Goal: Task Accomplishment & Management: Manage account settings

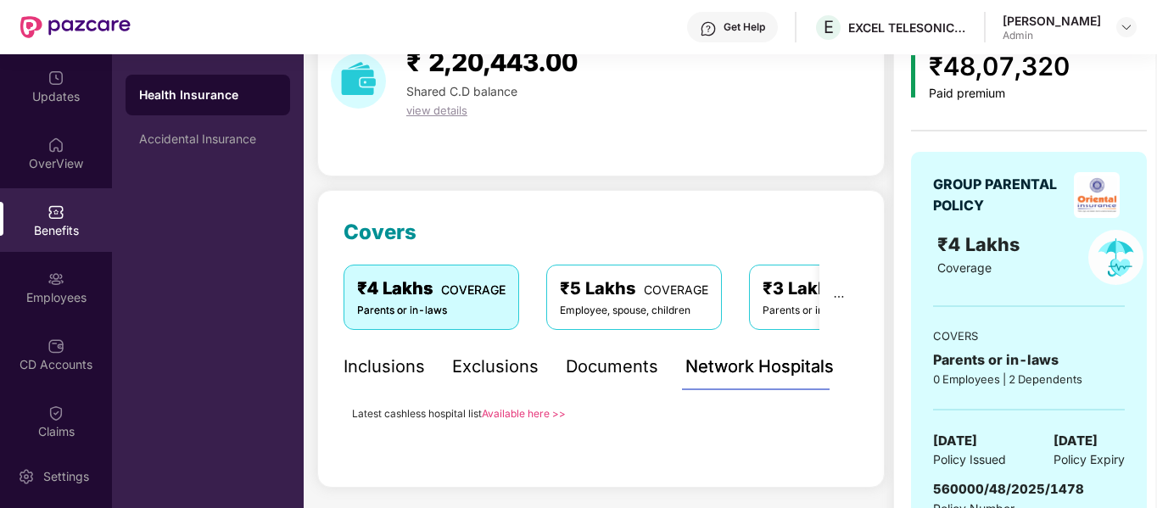
click at [57, 289] on div "Employees" at bounding box center [56, 297] width 112 height 17
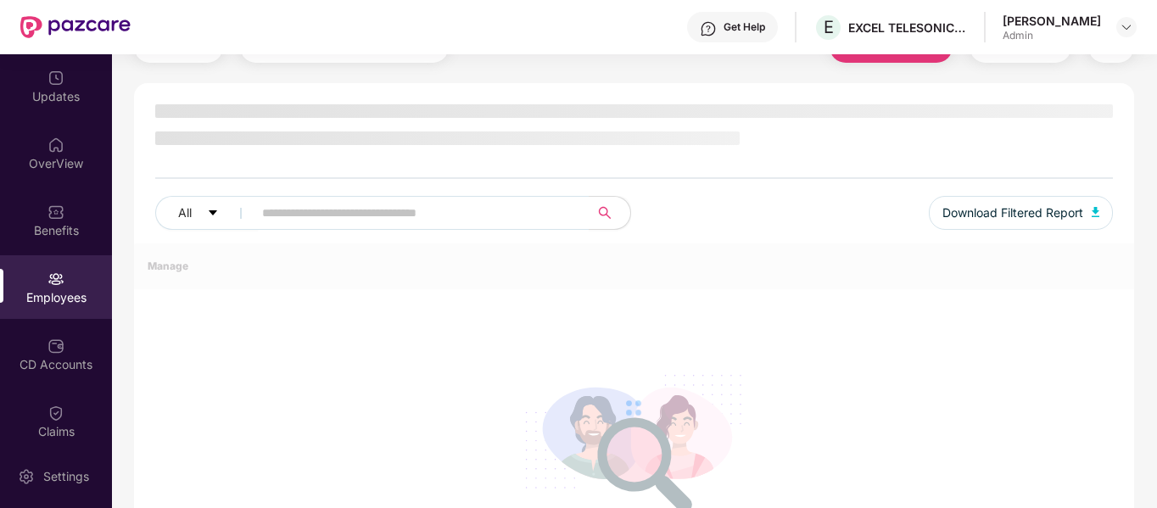
scroll to position [85, 0]
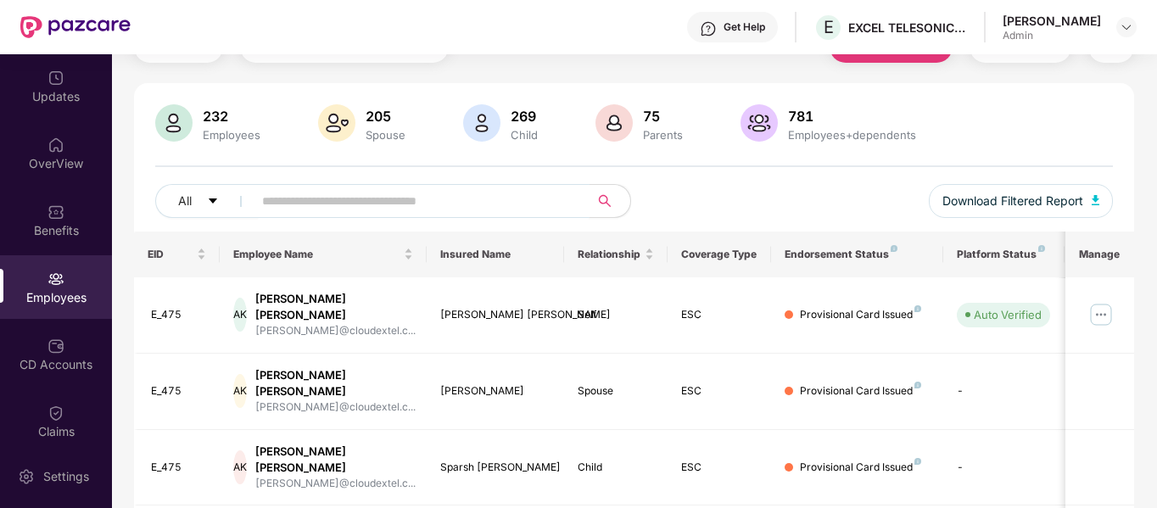
click at [393, 204] on input "text" at bounding box center [414, 200] width 305 height 25
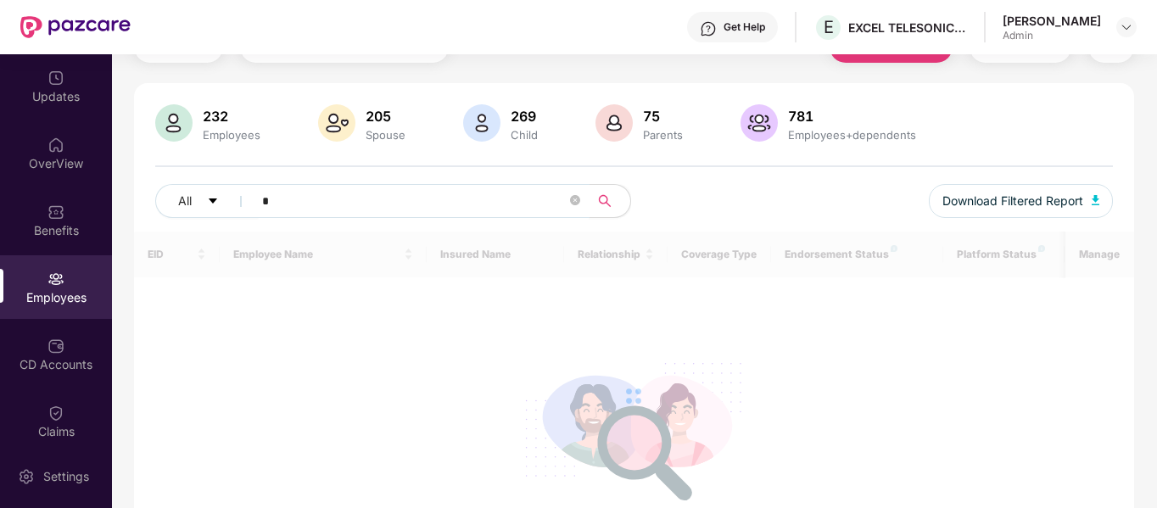
type input "*"
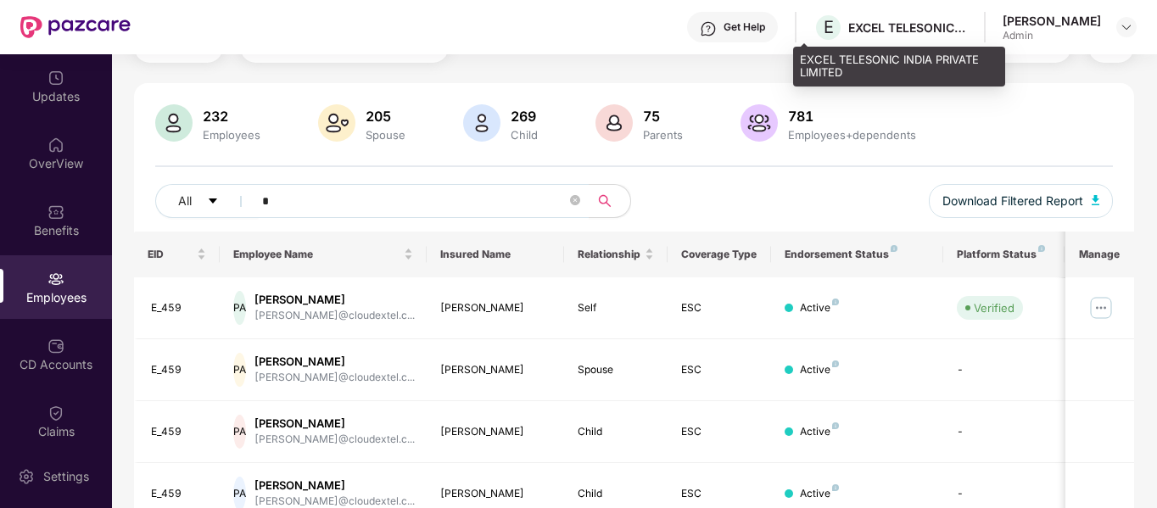
click at [917, 25] on div "EXCEL TELESONIC INDIA PRIVATE LIMITED" at bounding box center [907, 28] width 119 height 16
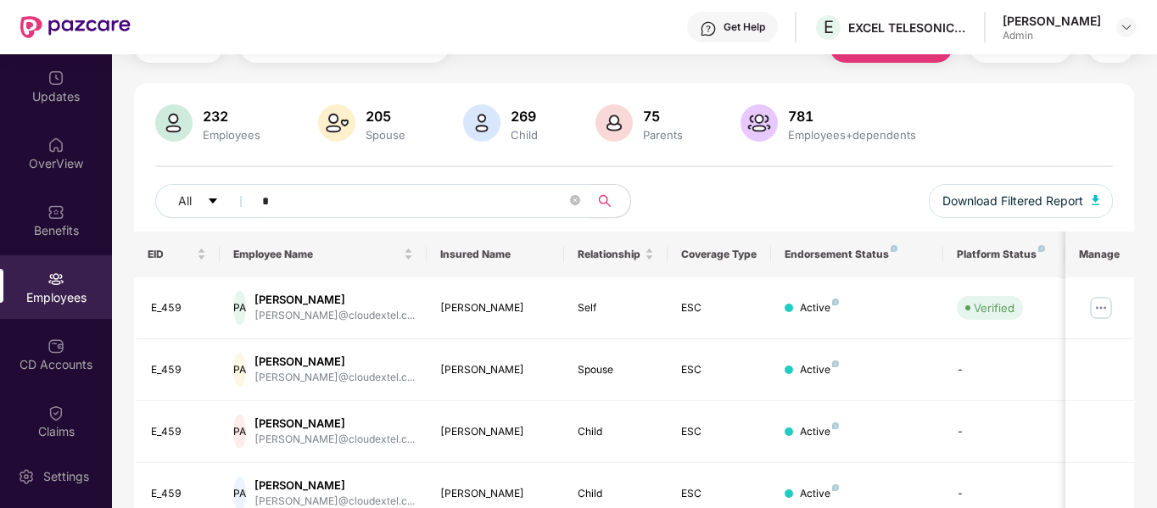
drag, startPoint x: 1089, startPoint y: 30, endPoint x: 1115, endPoint y: 25, distance: 26.0
click at [1091, 28] on div "[PERSON_NAME] Admin" at bounding box center [1052, 28] width 98 height 30
click at [1130, 27] on img at bounding box center [1127, 27] width 14 height 14
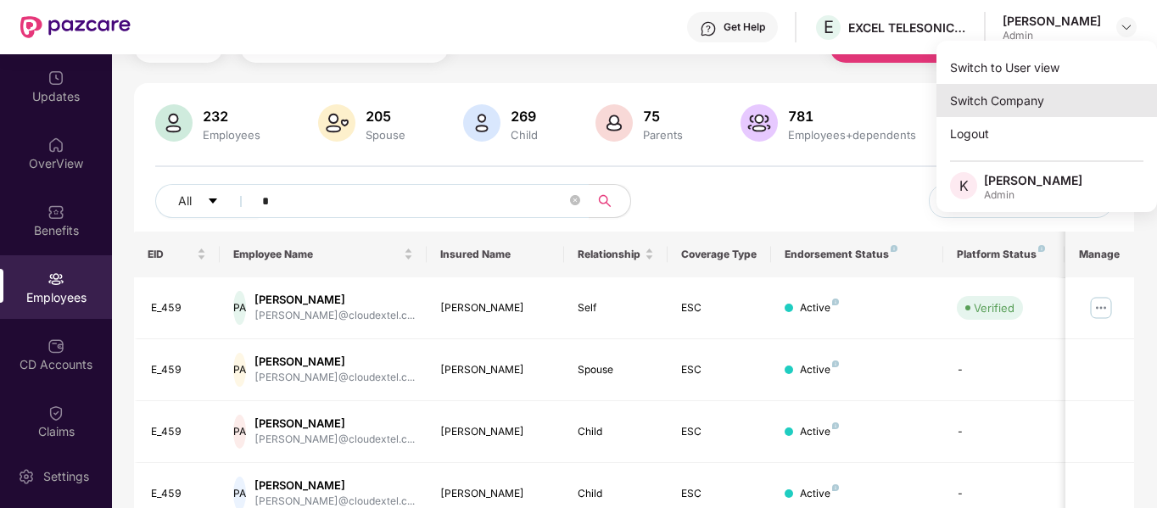
click at [1026, 103] on div "Switch Company" at bounding box center [1046, 100] width 221 height 33
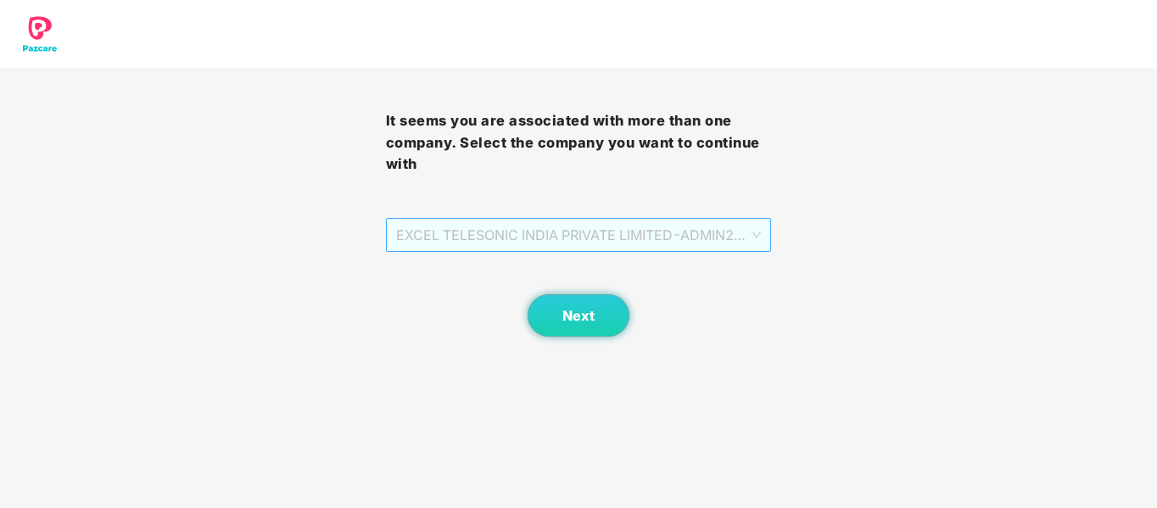
click at [539, 249] on span "EXCEL TELESONIC INDIA PRIVATE LIMITED - ADMIN2 - ADMIN" at bounding box center [579, 235] width 366 height 32
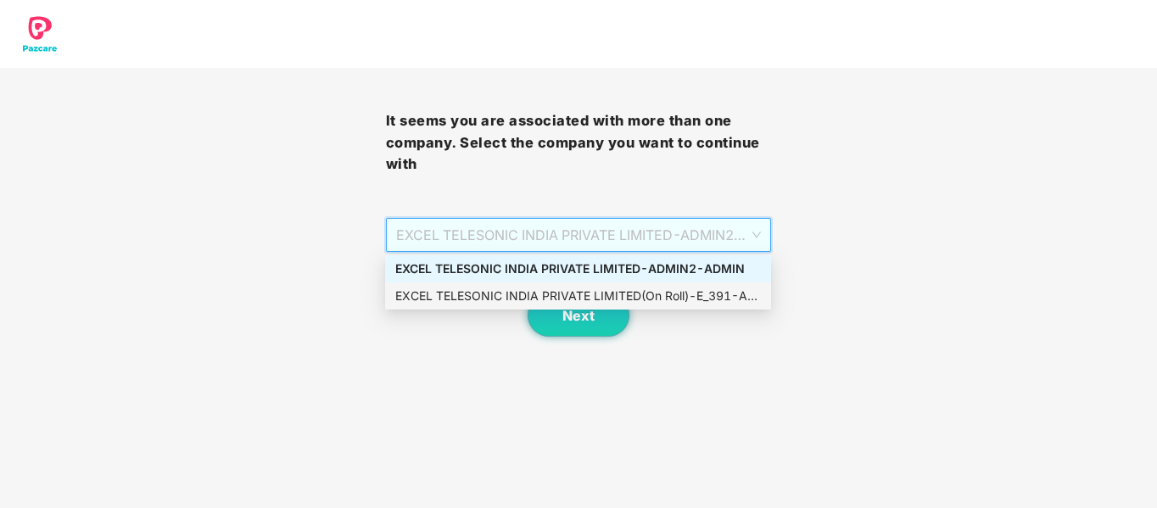
click at [568, 289] on div "EXCEL TELESONIC INDIA PRIVATE LIMITED(On Roll) - E_391 - ADMIN" at bounding box center [578, 296] width 366 height 19
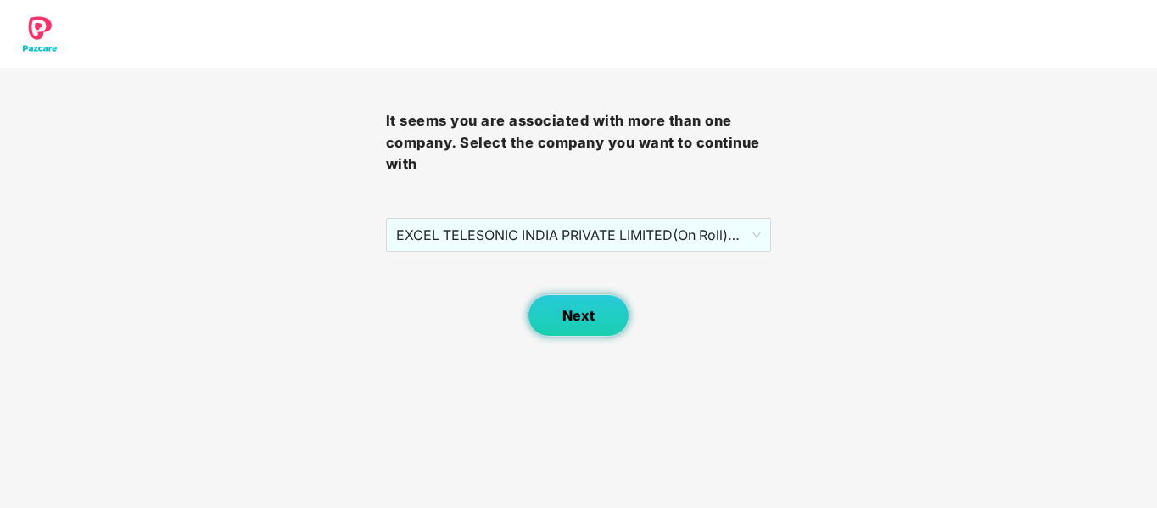
click at [589, 317] on span "Next" at bounding box center [578, 316] width 32 height 16
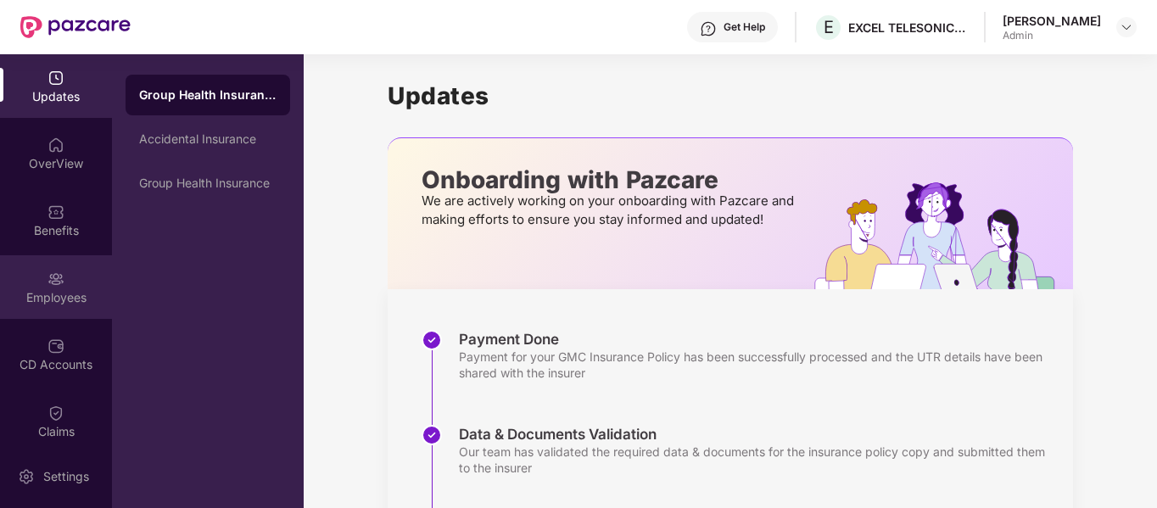
click at [47, 288] on div "Employees" at bounding box center [56, 287] width 112 height 64
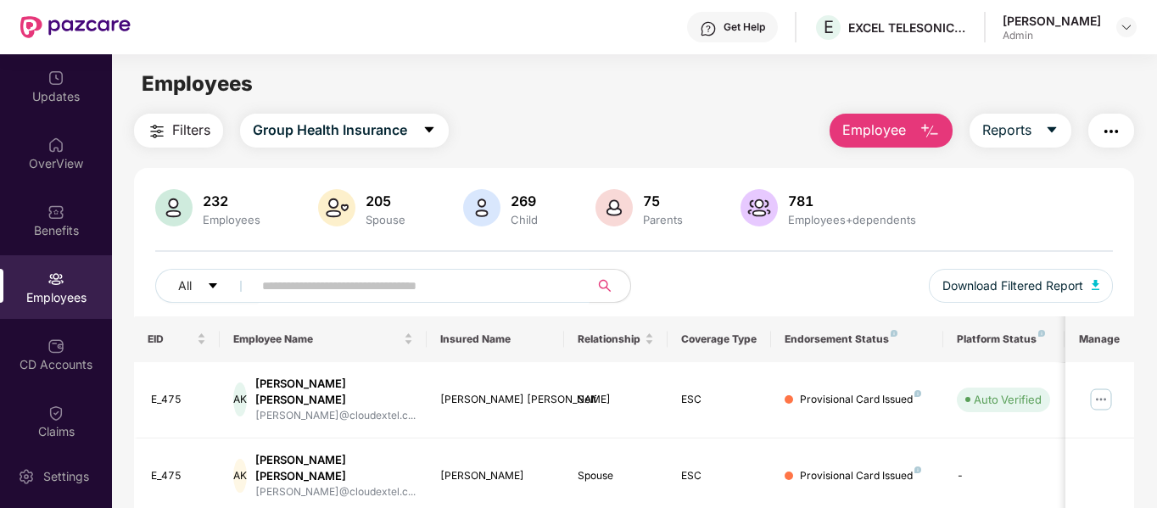
click at [410, 288] on input "text" at bounding box center [414, 285] width 305 height 25
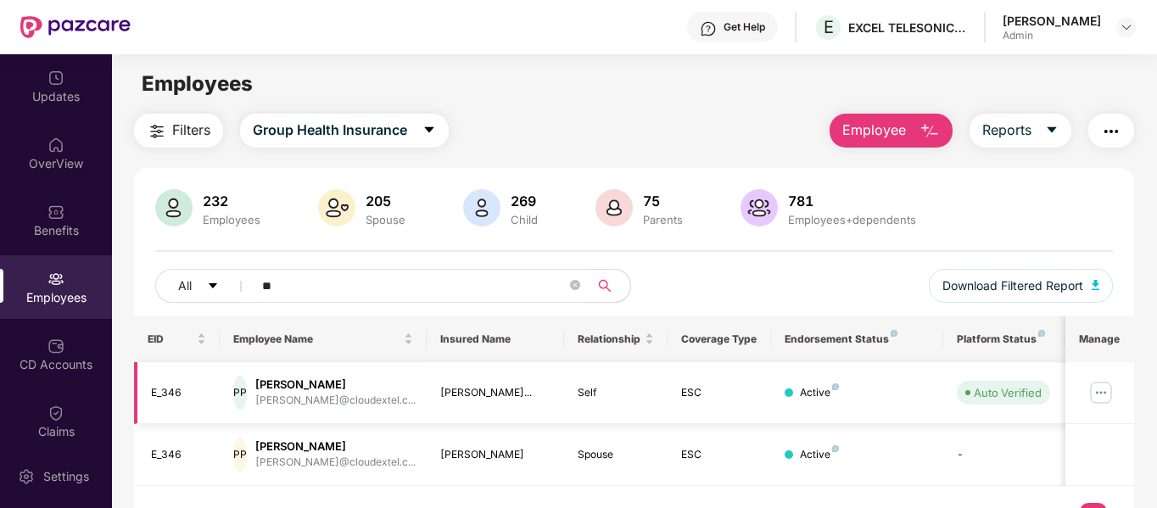
type input "*"
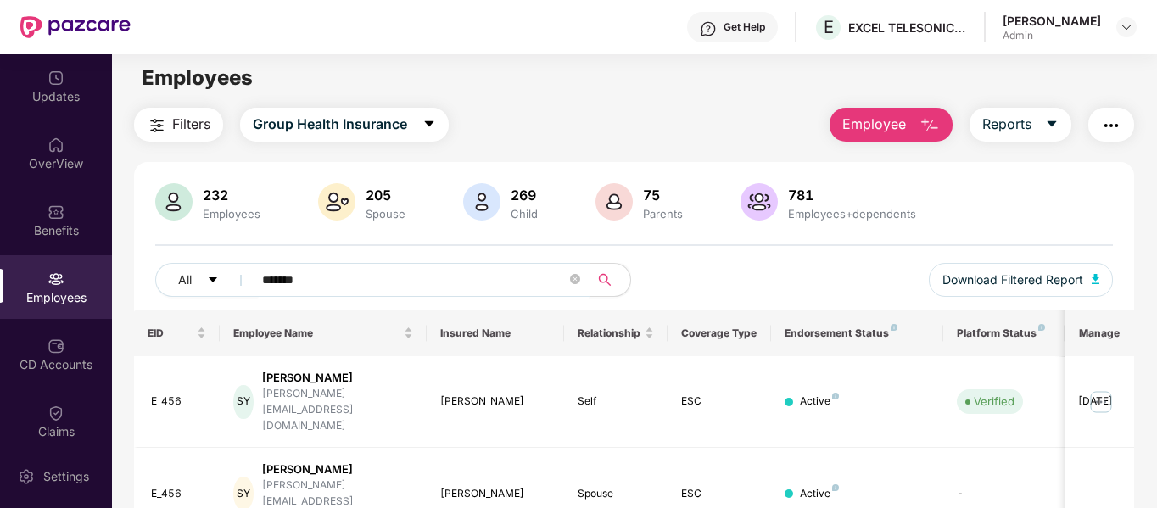
scroll to position [0, 0]
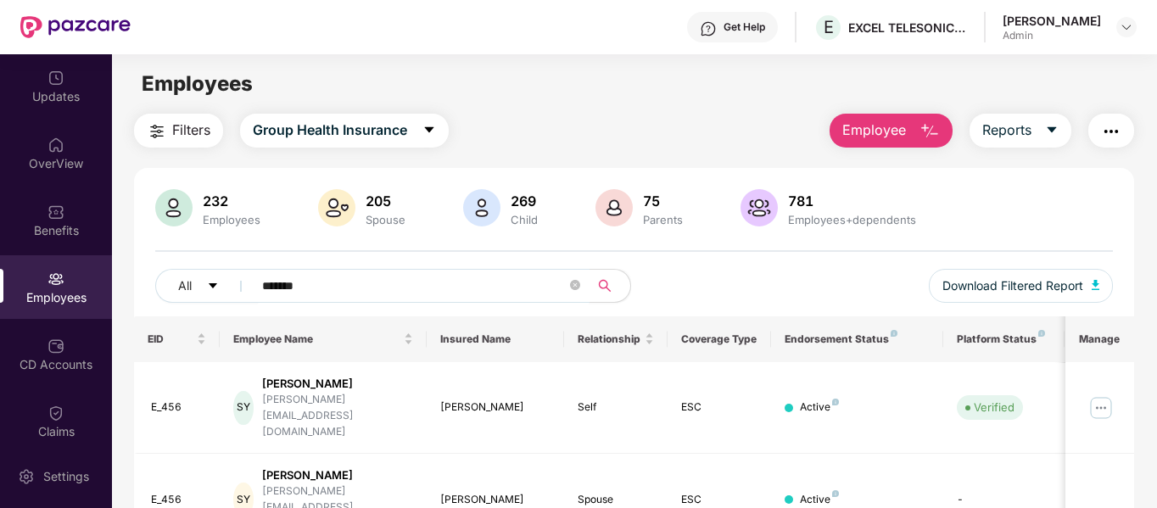
drag, startPoint x: 315, startPoint y: 283, endPoint x: 125, endPoint y: 281, distance: 190.0
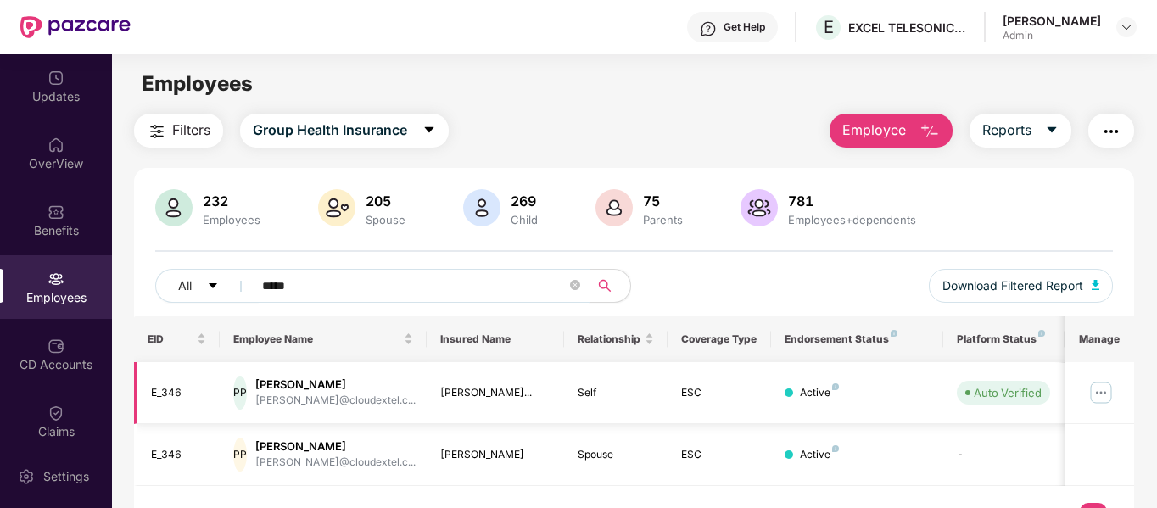
type input "*****"
click at [1099, 391] on img at bounding box center [1100, 392] width 27 height 27
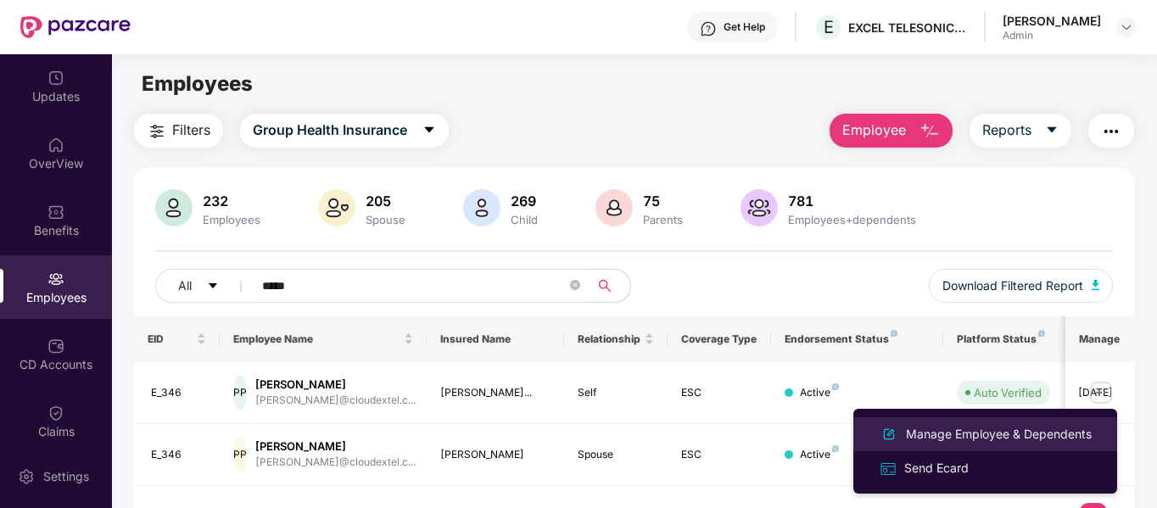
click at [997, 438] on div "Manage Employee & Dependents" at bounding box center [999, 434] width 193 height 19
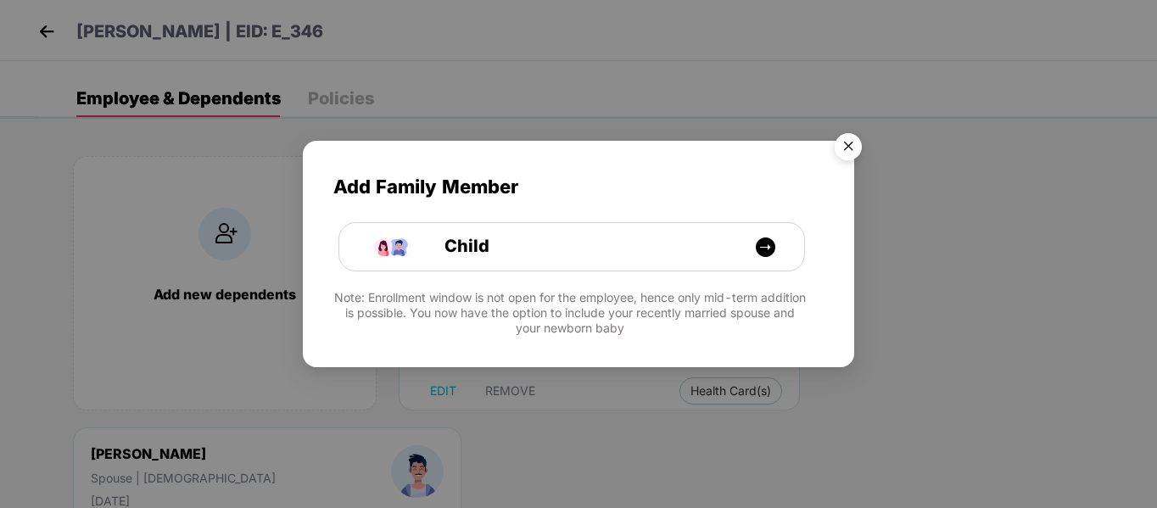
click at [840, 149] on img "Close" at bounding box center [849, 150] width 48 height 48
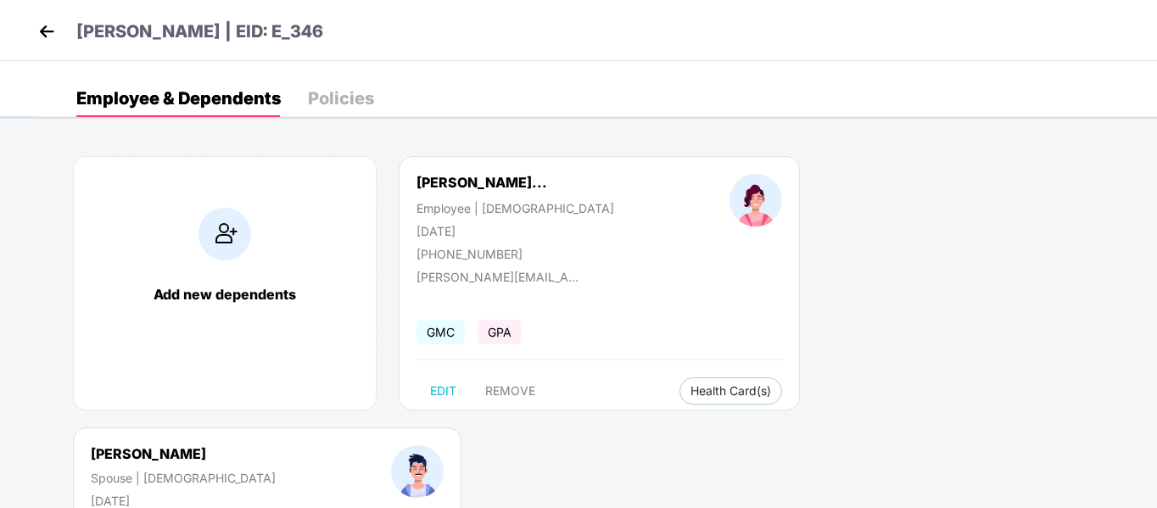
click at [572, 443] on div "Add new dependents [PERSON_NAME]... Employee | [DEMOGRAPHIC_DATA] [DATE] [PHONE…" at bounding box center [598, 428] width 1118 height 594
click at [39, 26] on img at bounding box center [46, 31] width 25 height 25
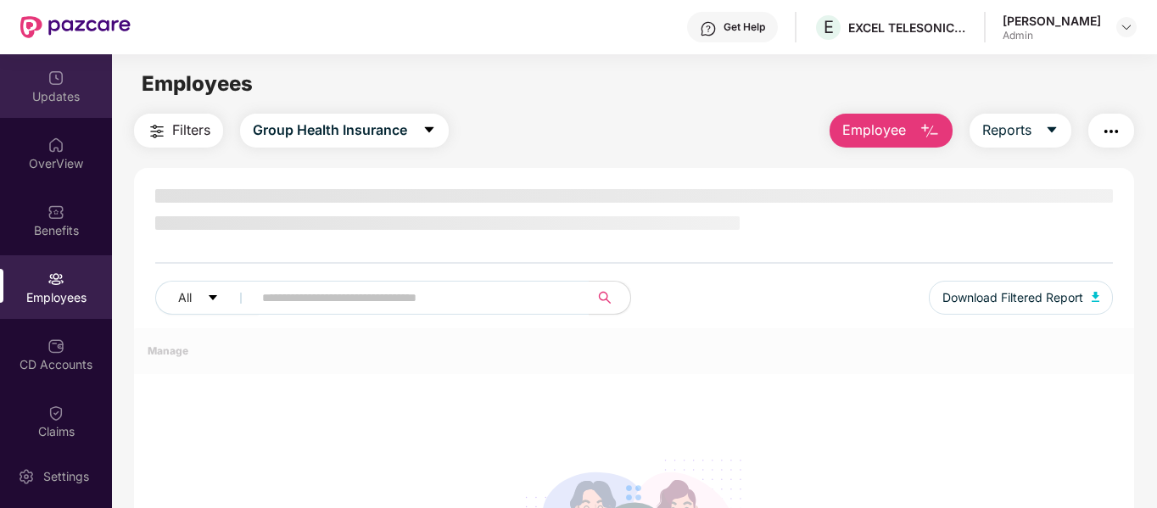
click at [48, 86] on img at bounding box center [56, 78] width 17 height 17
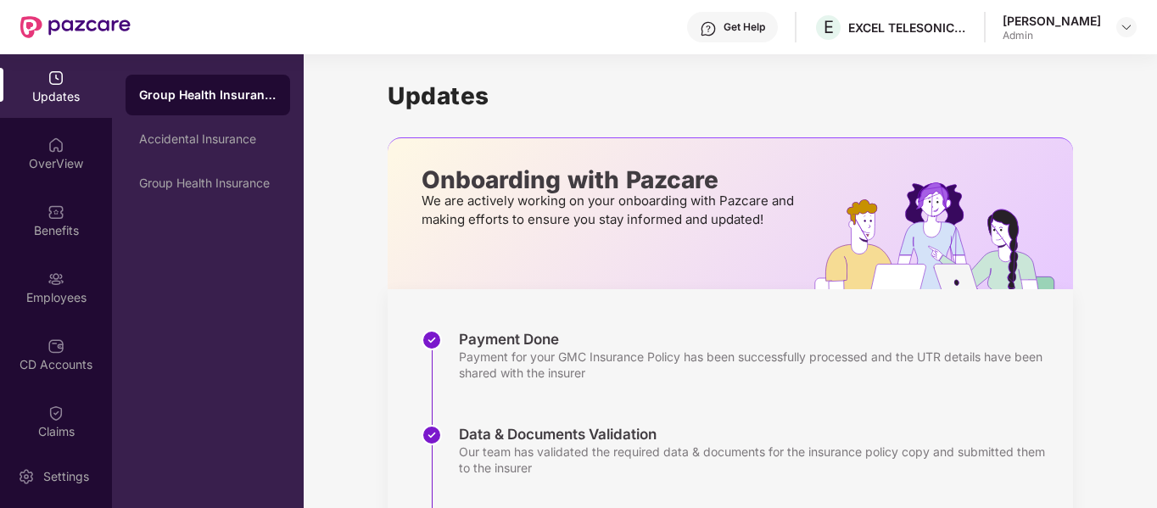
click at [1070, 25] on div "[PERSON_NAME]" at bounding box center [1052, 21] width 98 height 16
click at [1122, 27] on img at bounding box center [1127, 27] width 14 height 14
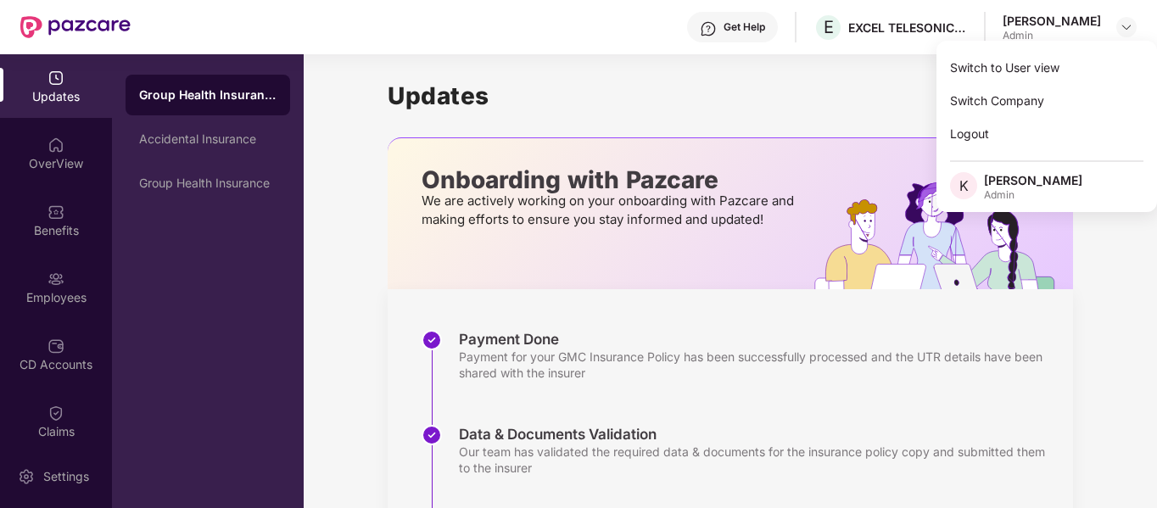
click at [973, 138] on div "Logout" at bounding box center [1046, 133] width 221 height 33
